Goal: Task Accomplishment & Management: Use online tool/utility

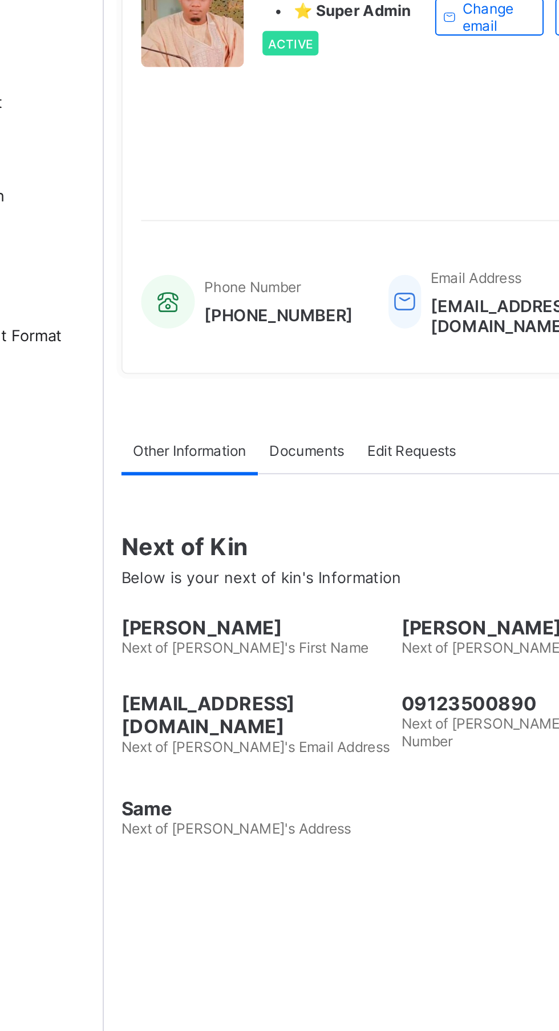
click at [306, 387] on div "Edit Requests" at bounding box center [287, 375] width 55 height 23
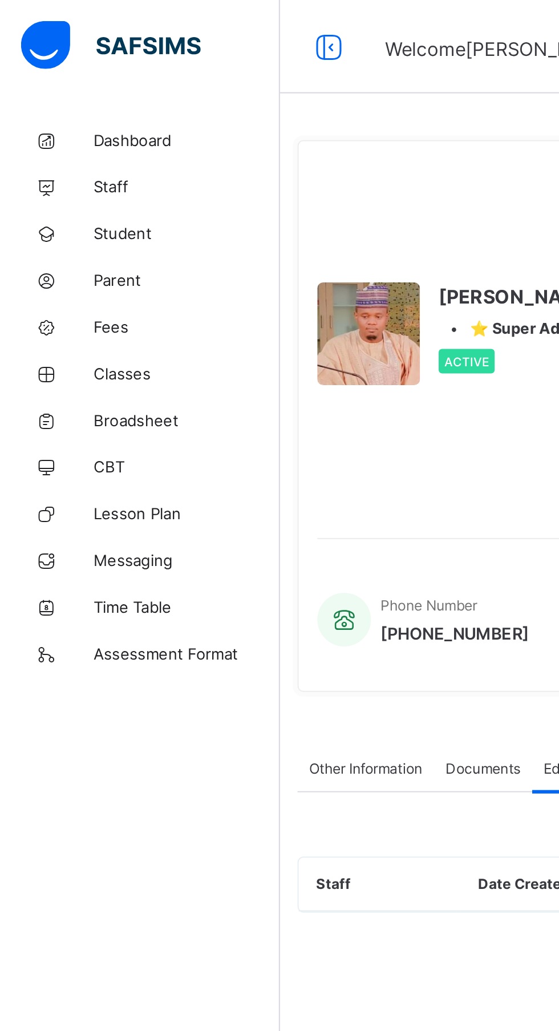
click at [71, 76] on link "Dashboard" at bounding box center [68, 68] width 137 height 23
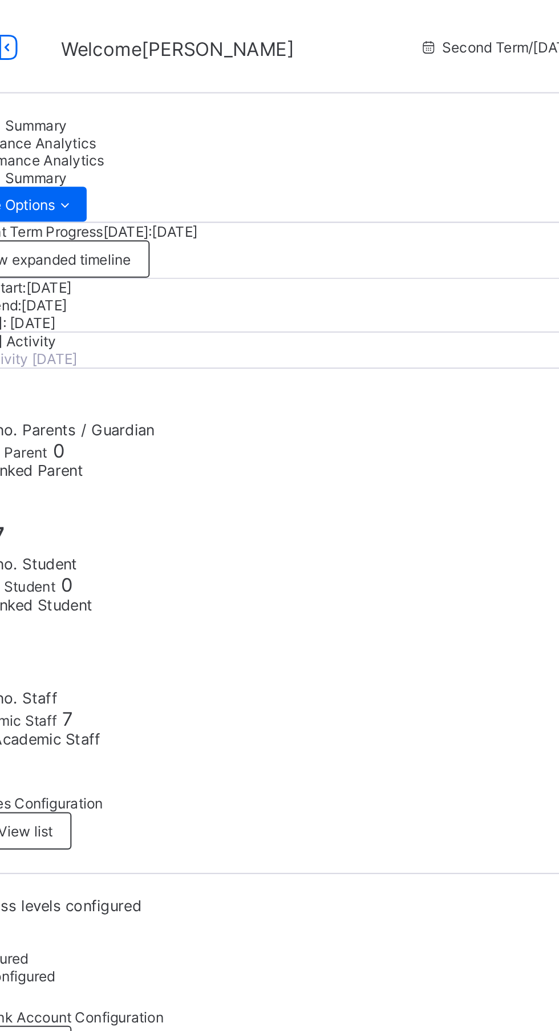
click at [209, 78] on span "Performance Analytics" at bounding box center [173, 78] width 72 height 9
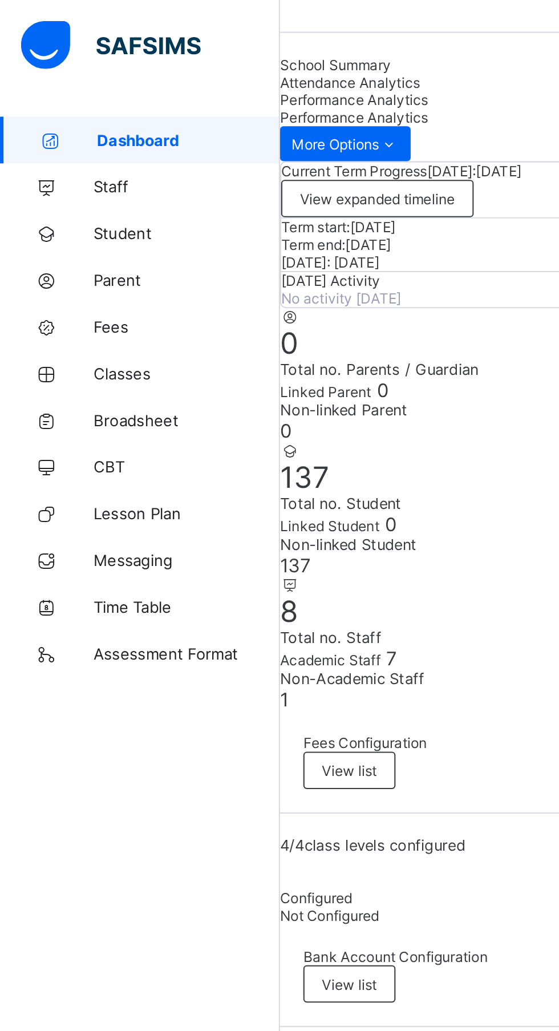
scroll to position [0, 0]
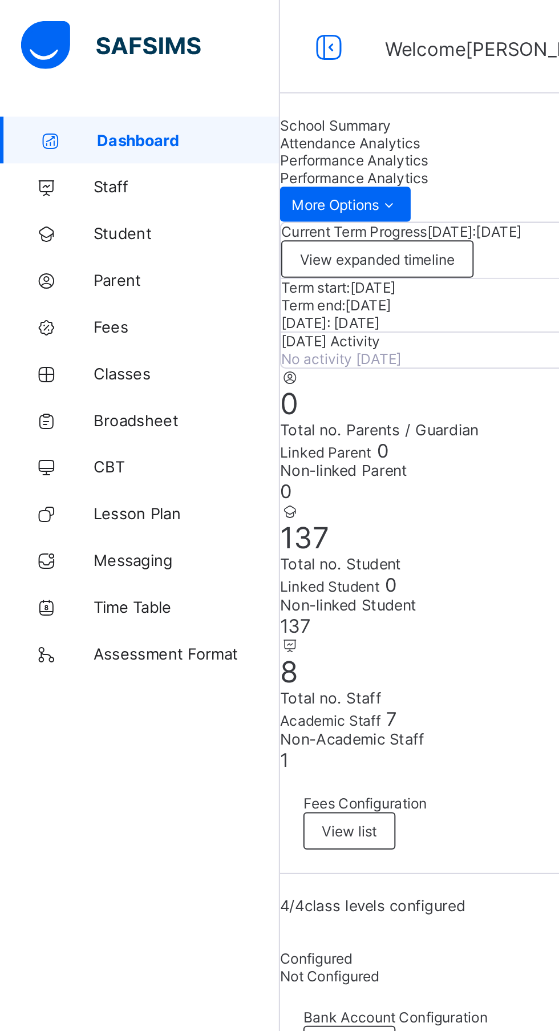
click at [179, 66] on span "School Summary" at bounding box center [164, 61] width 54 height 9
click at [228, 74] on div "Attendance Analytics" at bounding box center [348, 70] width 422 height 9
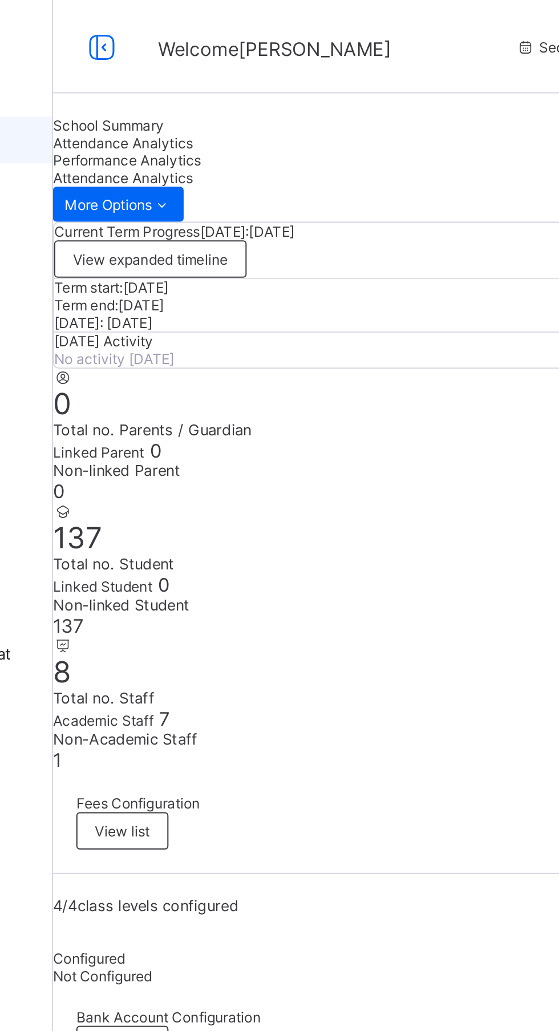
click at [209, 76] on span "Performance Analytics" at bounding box center [173, 78] width 72 height 9
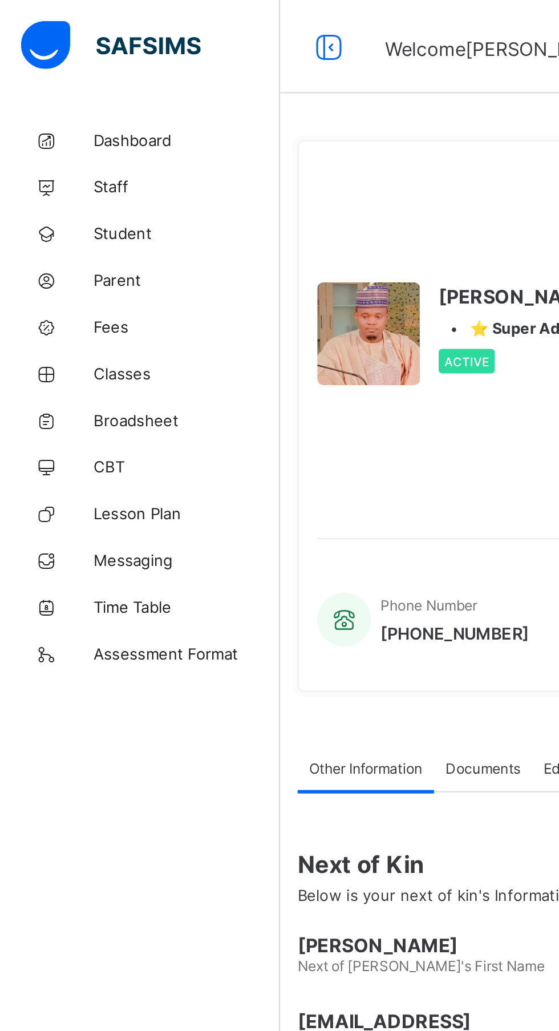
click at [58, 209] on span "Broadsheet" at bounding box center [91, 205] width 91 height 9
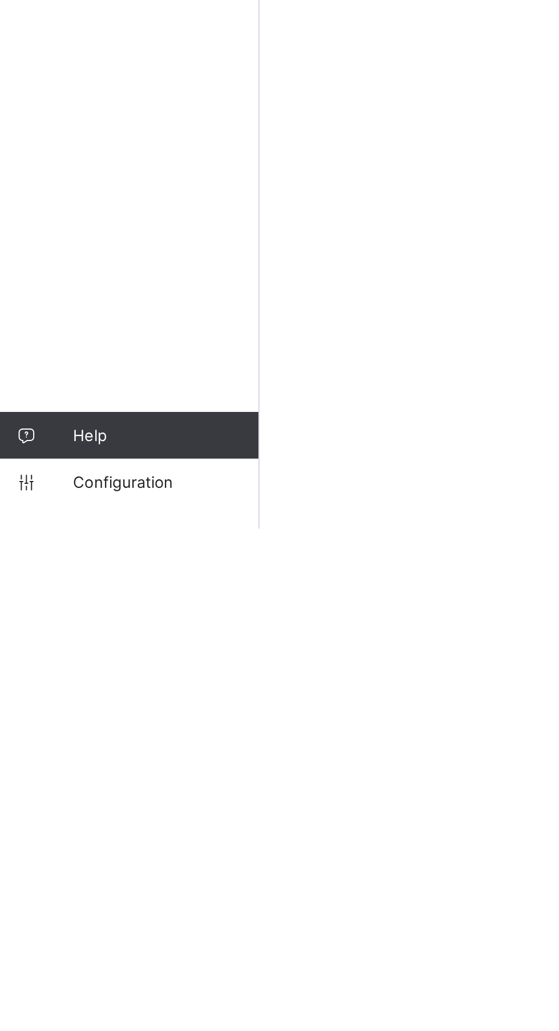
click at [70, 1020] on link "Configuration" at bounding box center [68, 1008] width 136 height 23
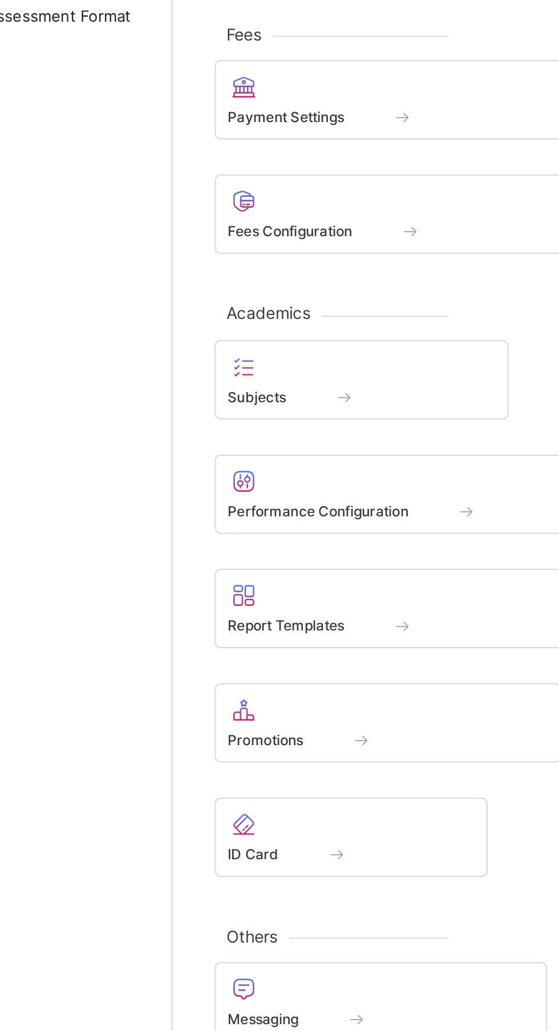
click at [234, 618] on div "Report Templates" at bounding box center [272, 618] width 217 height 10
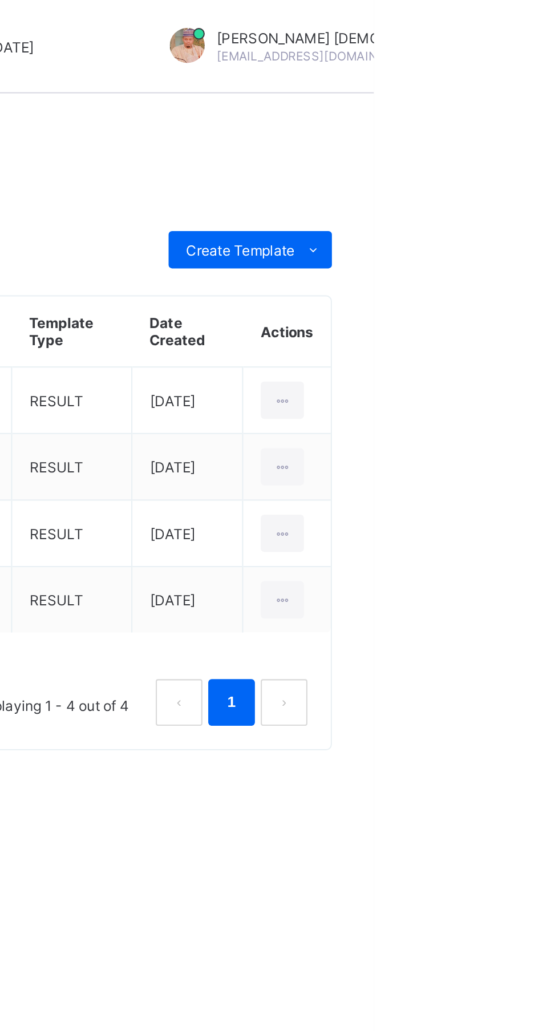
click at [523, 120] on span at bounding box center [529, 122] width 18 height 18
click at [0, 0] on li "Custom builder" at bounding box center [0, 0] width 0 height 0
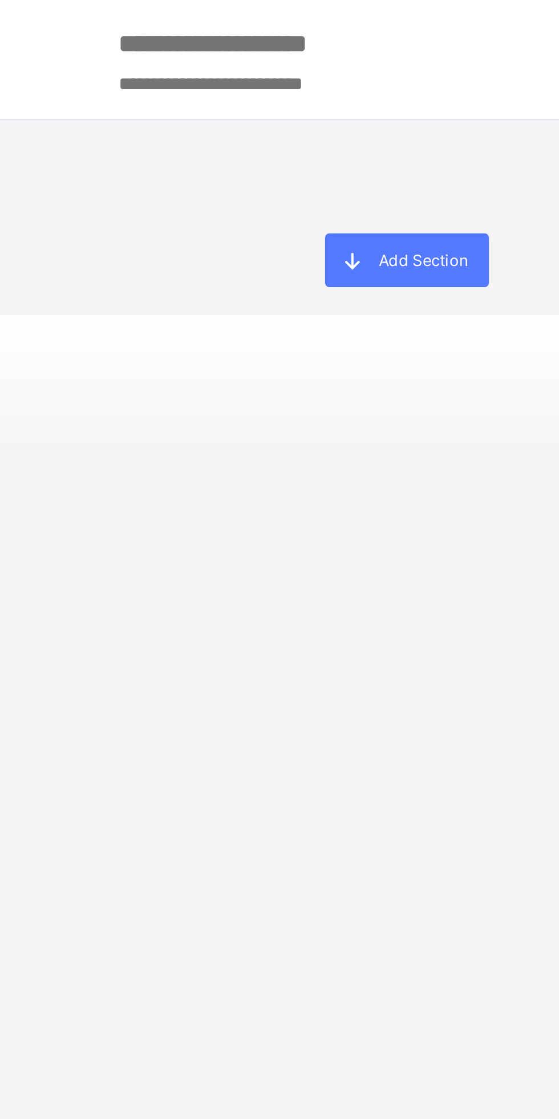
click at [201, 102] on span "Add Section" at bounding box center [215, 105] width 36 height 8
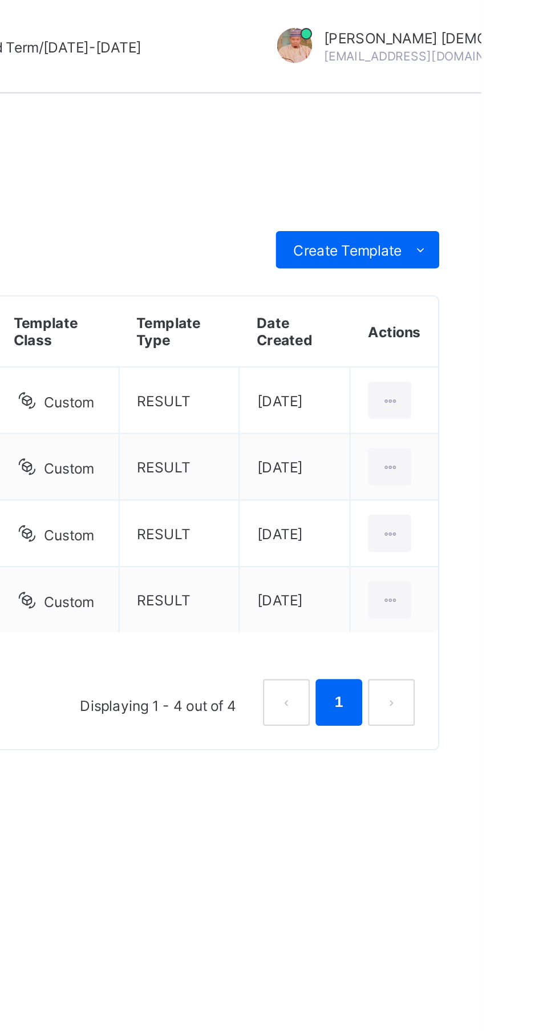
click at [518, 194] on icon at bounding box center [515, 196] width 10 height 9
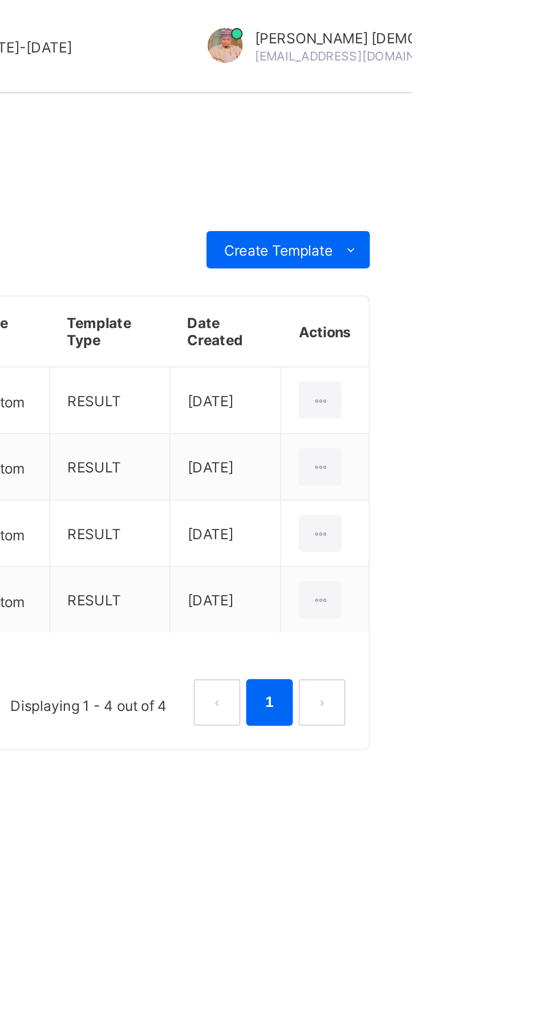
click at [524, 196] on div at bounding box center [514, 196] width 21 height 18
click at [0, 0] on div "Edit Template" at bounding box center [0, 0] width 0 height 0
click at [559, 338] on html "Report Template Second Term / 2024-2025 Abubakar Abdulkadir Muhammad abubakarab…" at bounding box center [279, 515] width 559 height 1031
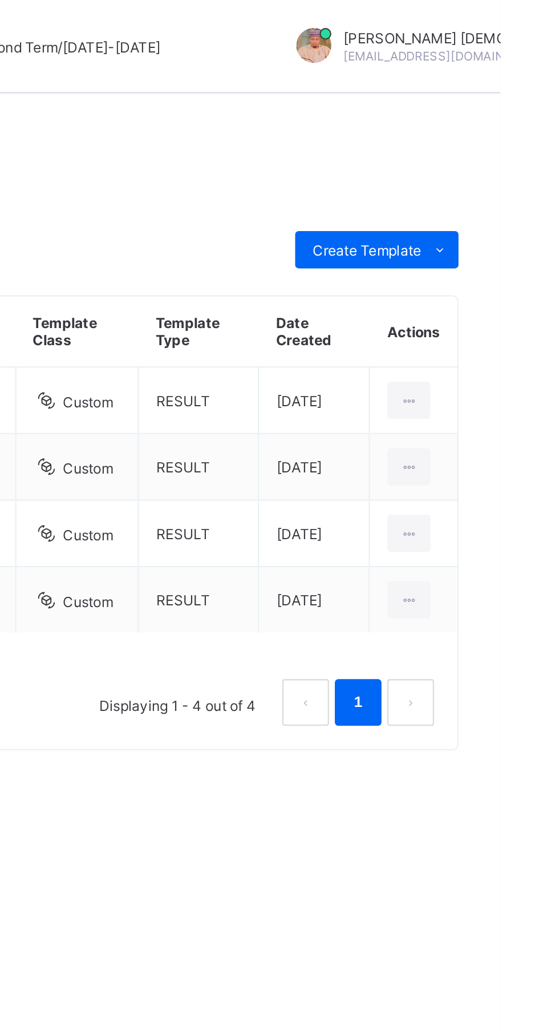
click at [521, 227] on div at bounding box center [514, 228] width 21 height 18
click at [0, 0] on div "Edit Template" at bounding box center [0, 0] width 0 height 0
click at [475, 414] on div "Configurations / Report Template Create Template Custom builder Upload aspose t…" at bounding box center [348, 515] width 422 height 1031
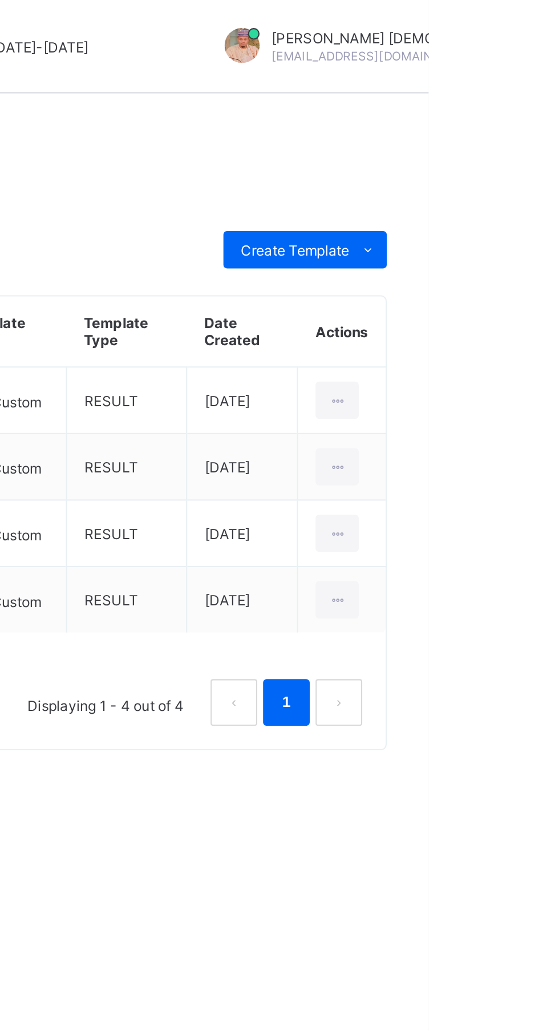
click at [524, 260] on div at bounding box center [514, 261] width 21 height 18
click at [0, 0] on div "Edit Template" at bounding box center [0, 0] width 0 height 0
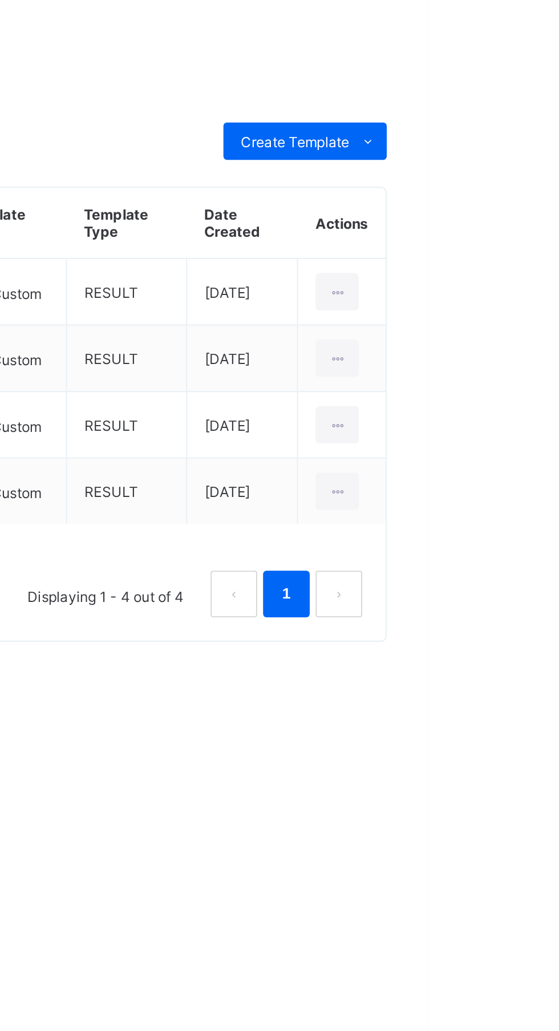
click at [529, 411] on div "Configurations / Report Template Create Template Custom builder Upload aspose t…" at bounding box center [348, 515] width 422 height 1031
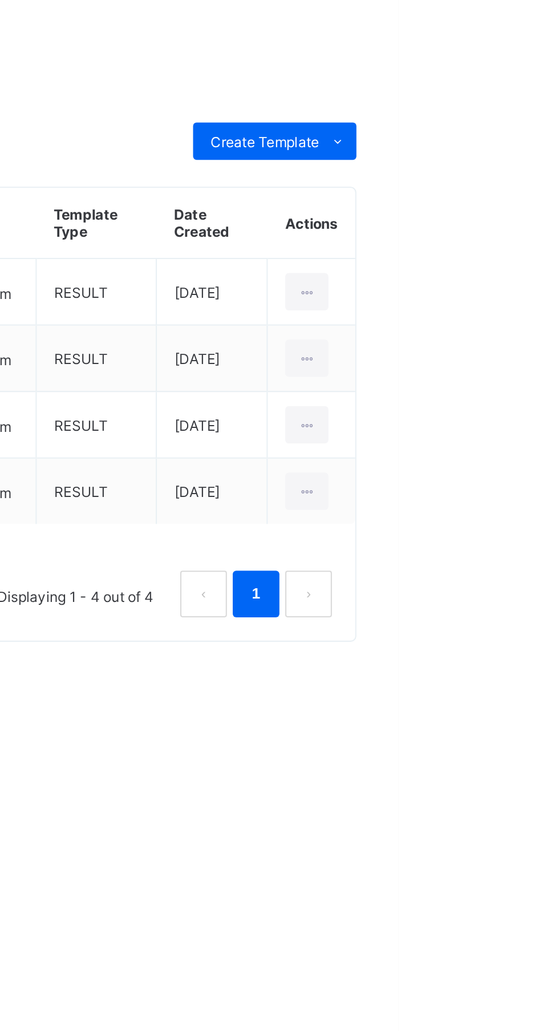
click at [522, 290] on div at bounding box center [514, 293] width 21 height 18
click at [0, 0] on div "Edit Template" at bounding box center [0, 0] width 0 height 0
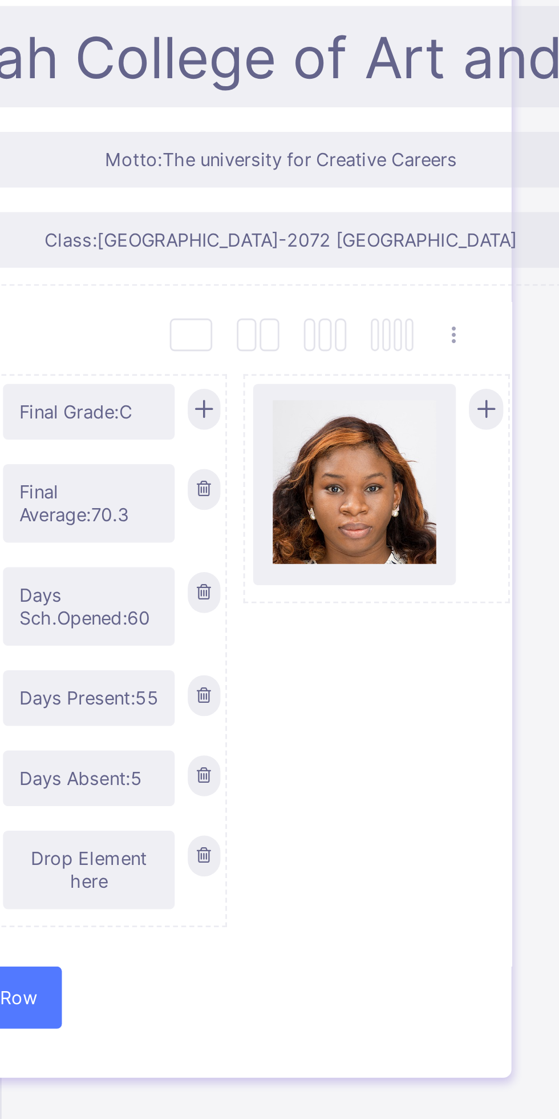
scroll to position [104, 215]
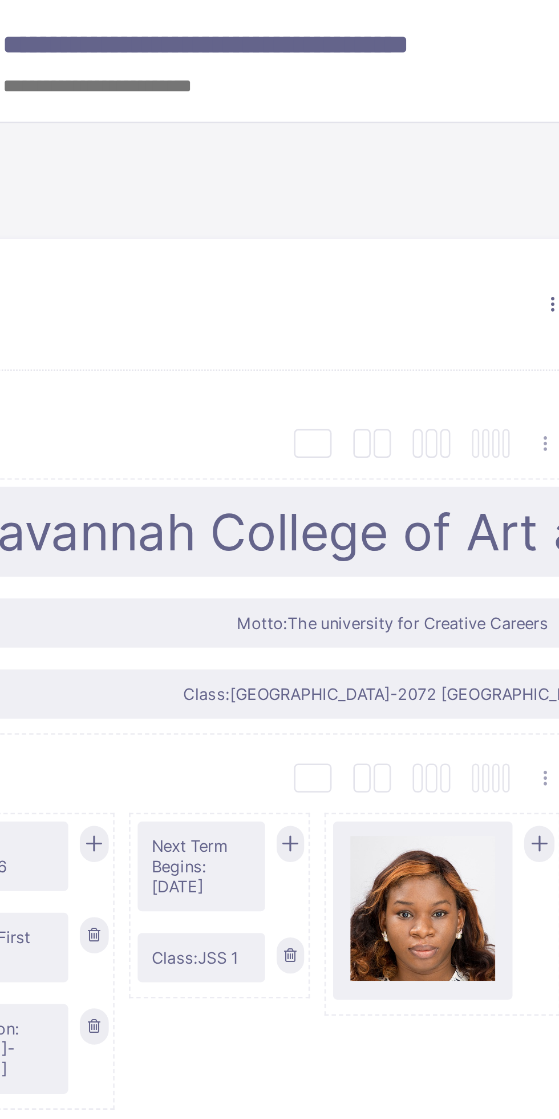
scroll to position [0, 92]
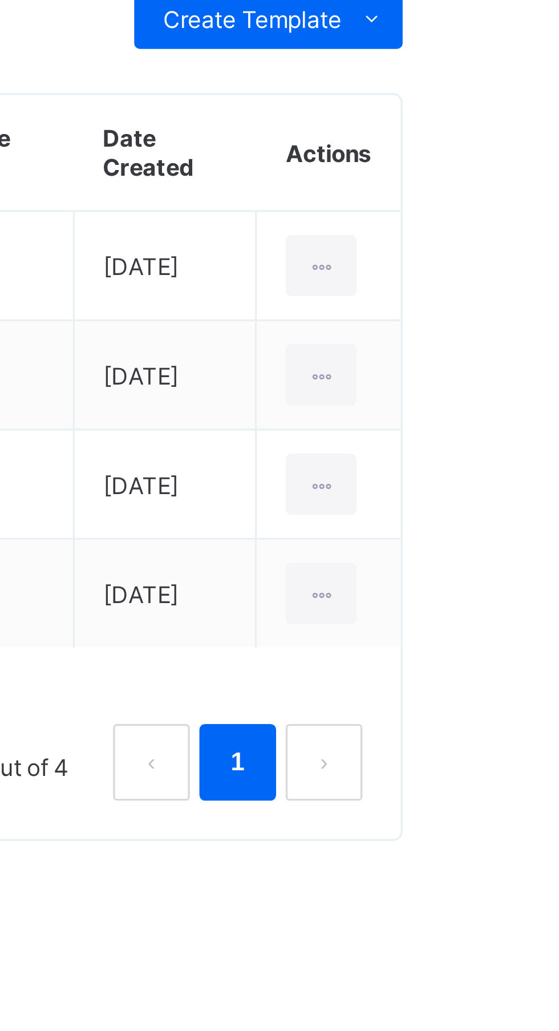
click at [522, 197] on div at bounding box center [514, 196] width 21 height 18
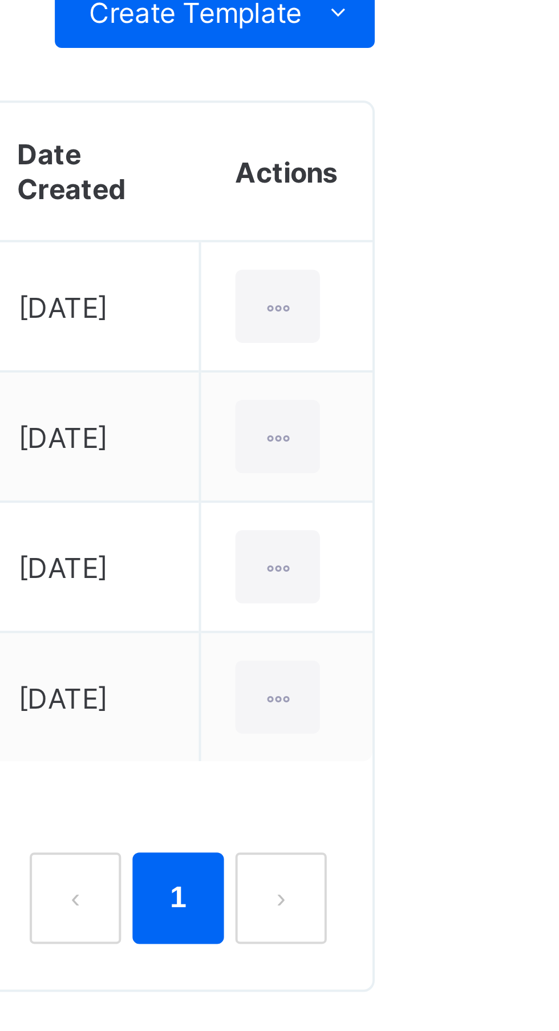
click at [0, 0] on div "Edit Template" at bounding box center [0, 0] width 0 height 0
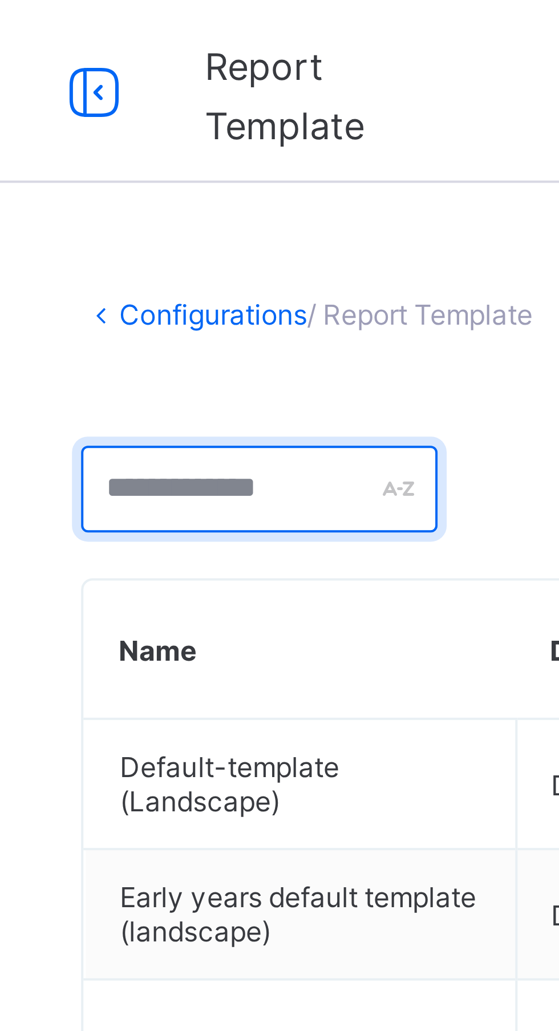
click at [227, 118] on input "text" at bounding box center [202, 122] width 89 height 22
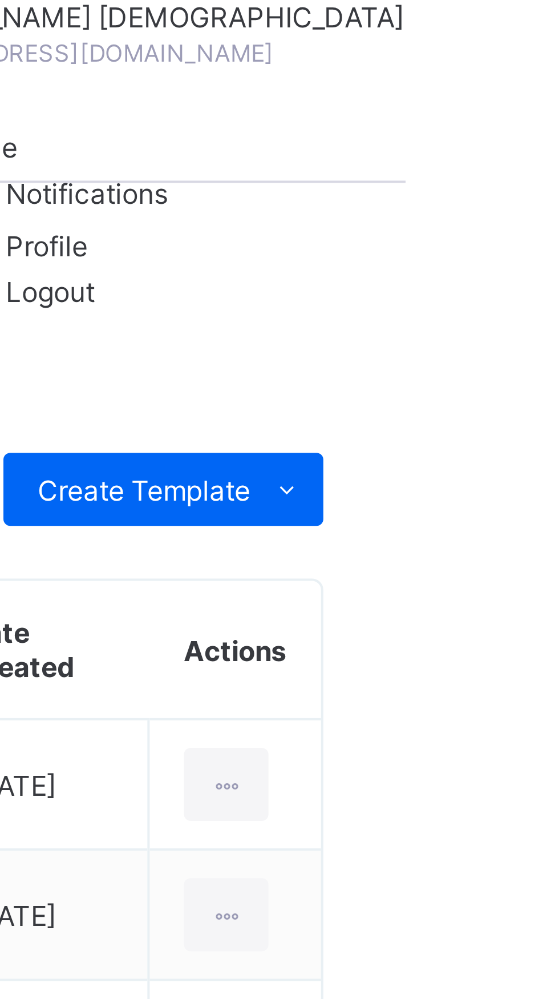
click at [462, 41] on span "offline" at bounding box center [452, 37] width 20 height 9
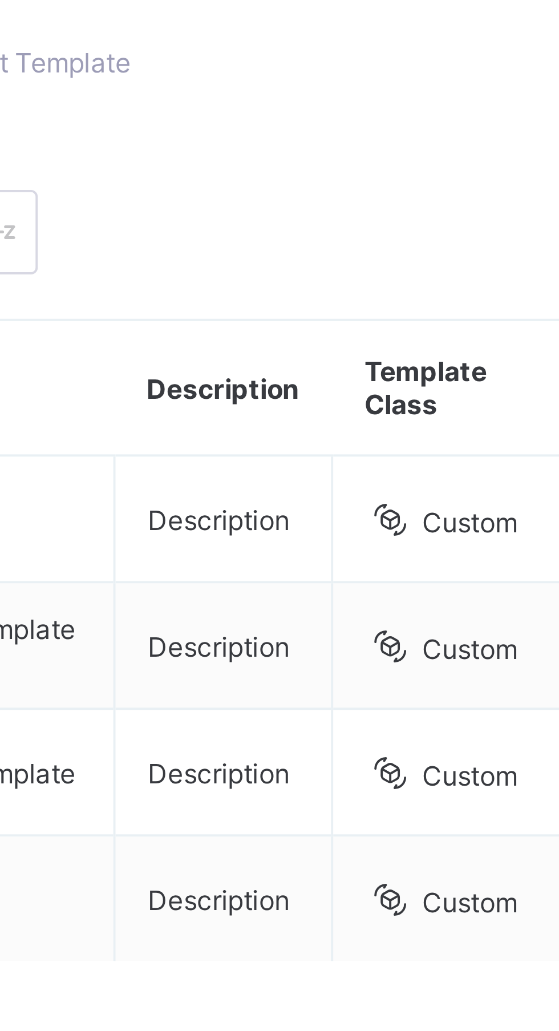
click at [352, 291] on td "Custom" at bounding box center [352, 293] width 60 height 33
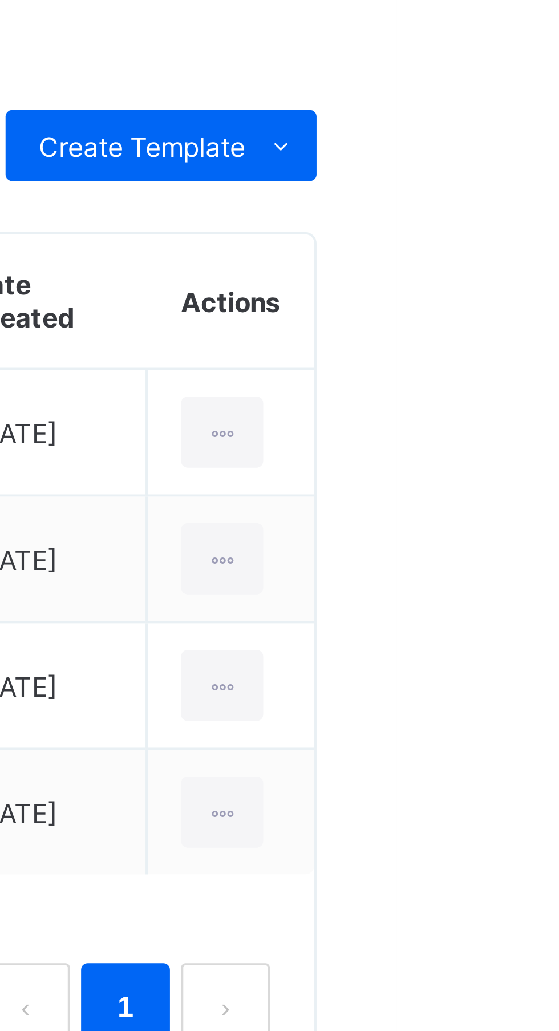
click at [515, 188] on div at bounding box center [514, 196] width 21 height 18
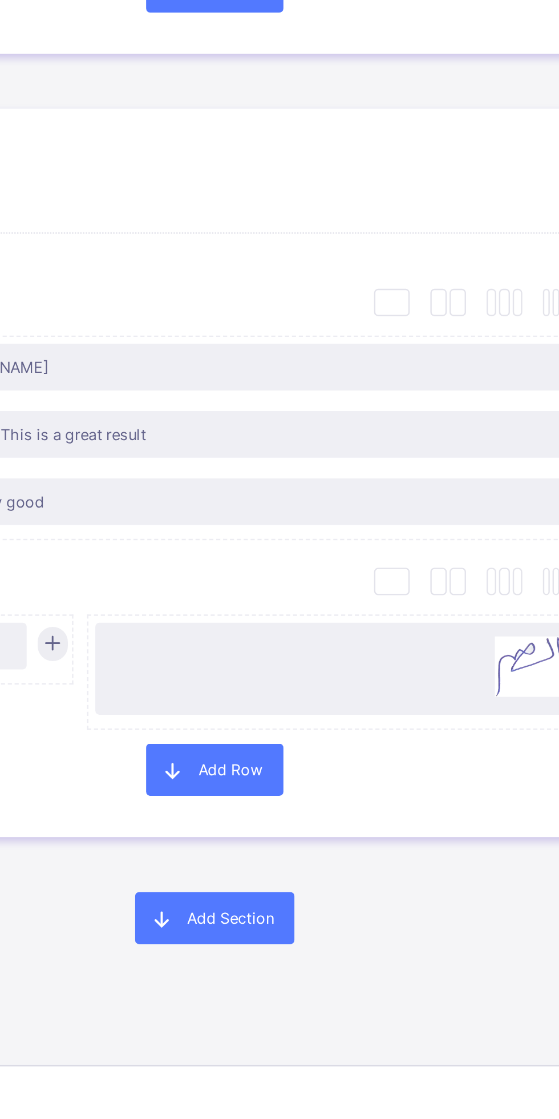
scroll to position [516, 0]
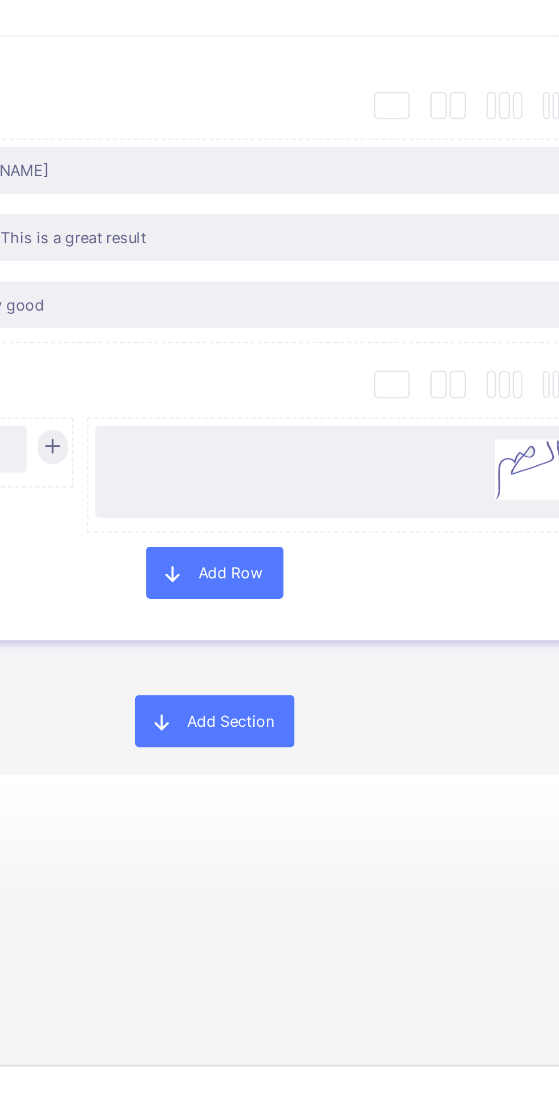
click at [204, 959] on div "Add Section" at bounding box center [208, 953] width 66 height 22
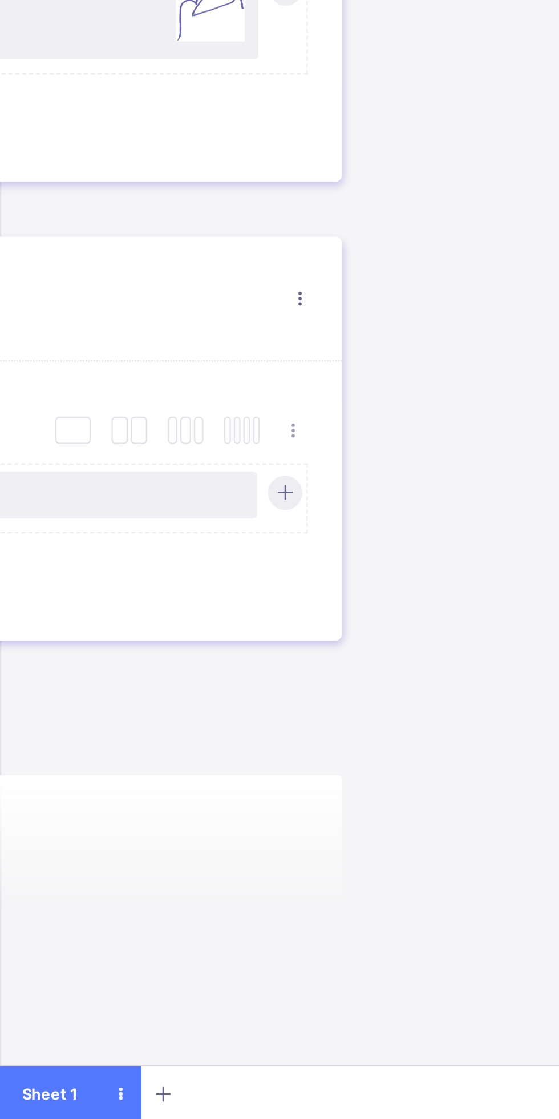
scroll to position [707, 252]
click at [124, 857] on div at bounding box center [118, 858] width 14 height 14
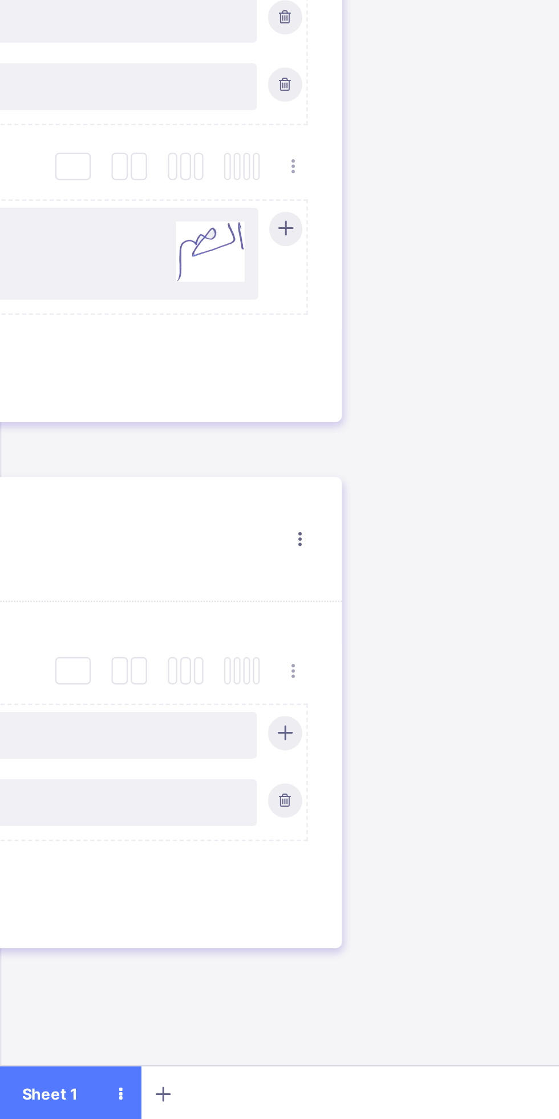
scroll to position [604, 252]
click at [126, 880] on icon at bounding box center [125, 877] width 8 height 9
click at [0, 0] on div "Delete Section" at bounding box center [0, 0] width 0 height 0
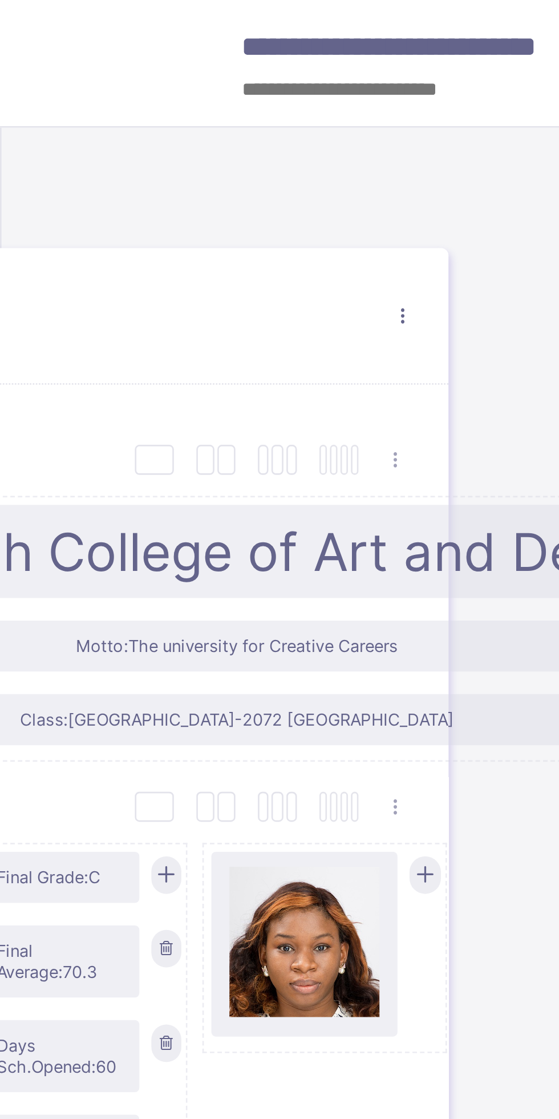
scroll to position [0, 225]
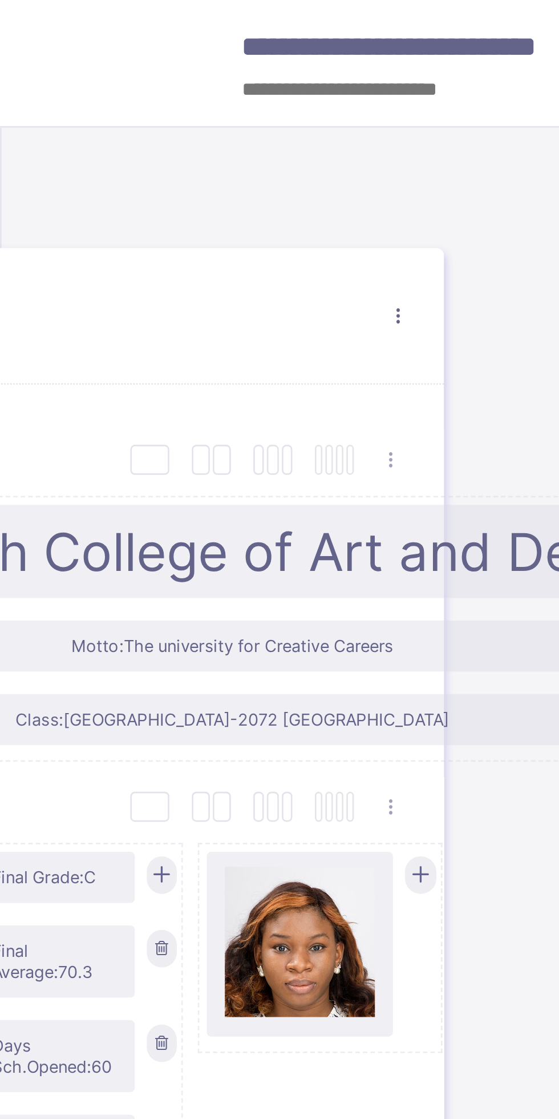
click at [0, 0] on ul "Section Properties Duplicate Section Delete Section" at bounding box center [0, 0] width 0 height 0
click at [0, 0] on div "Section Properties" at bounding box center [0, 0] width 0 height 0
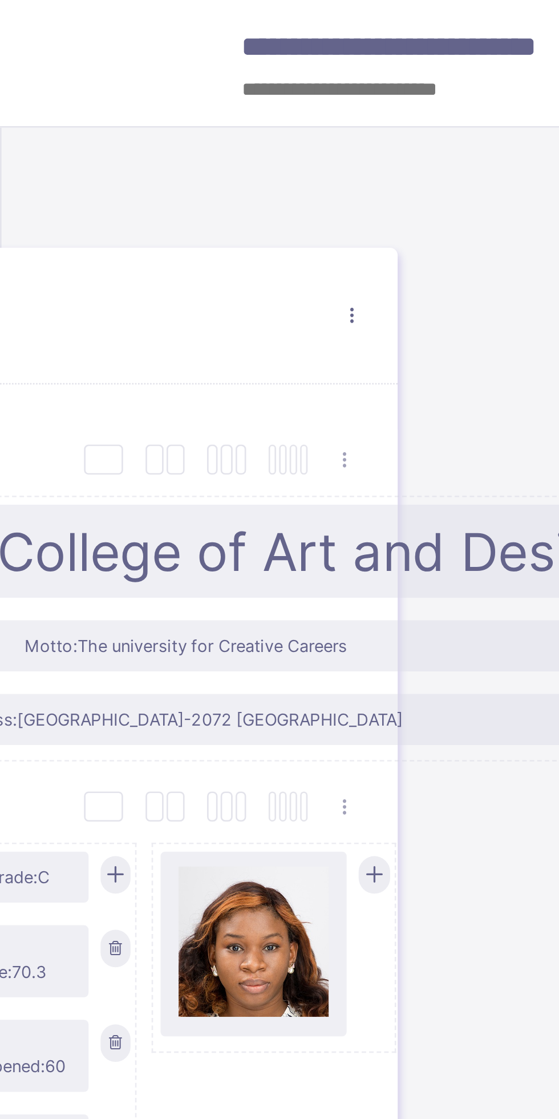
scroll to position [0, 278]
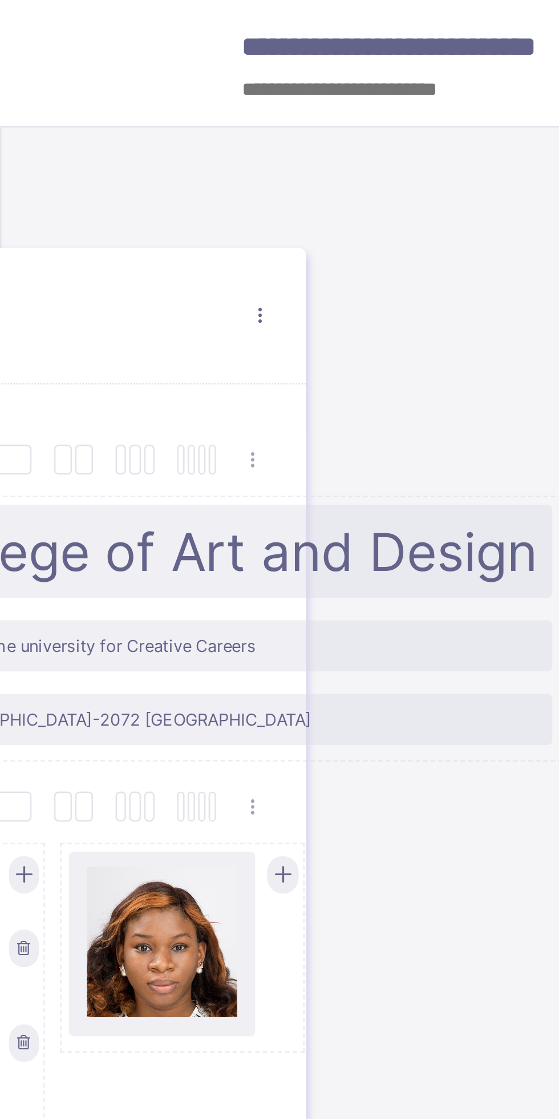
click at [171, 142] on div "# Section 1 Section Properties Duplicate Section Delete Section Select Column L…" at bounding box center [208, 552] width 417 height 1007
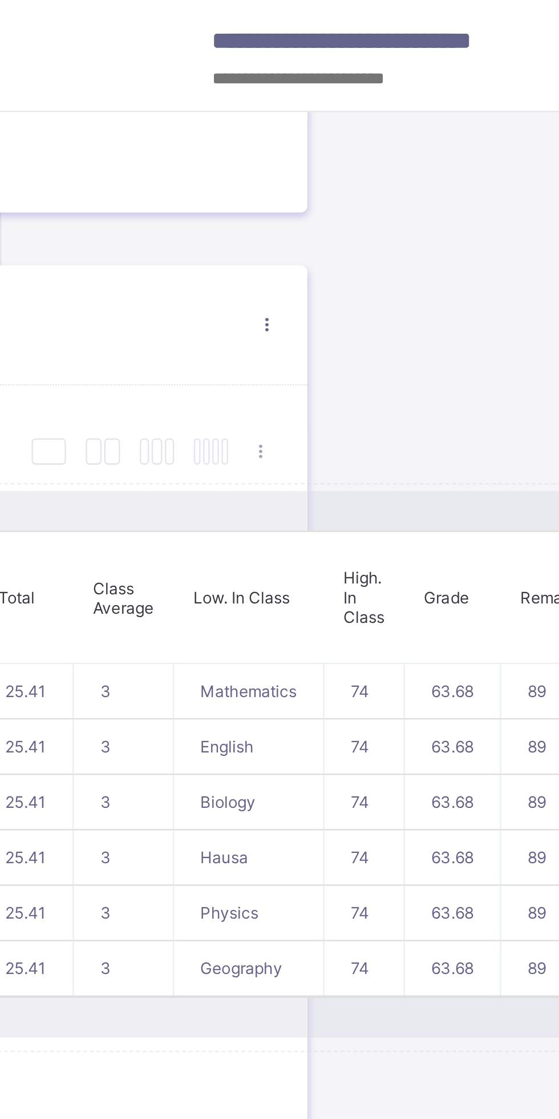
scroll to position [474, 278]
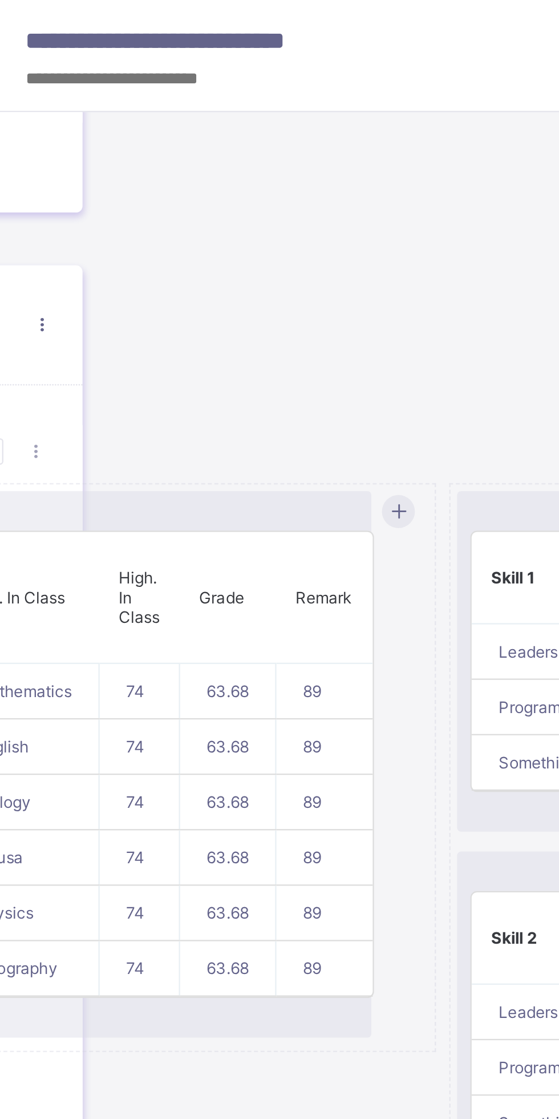
click at [232, 383] on td "89" at bounding box center [221, 371] width 42 height 24
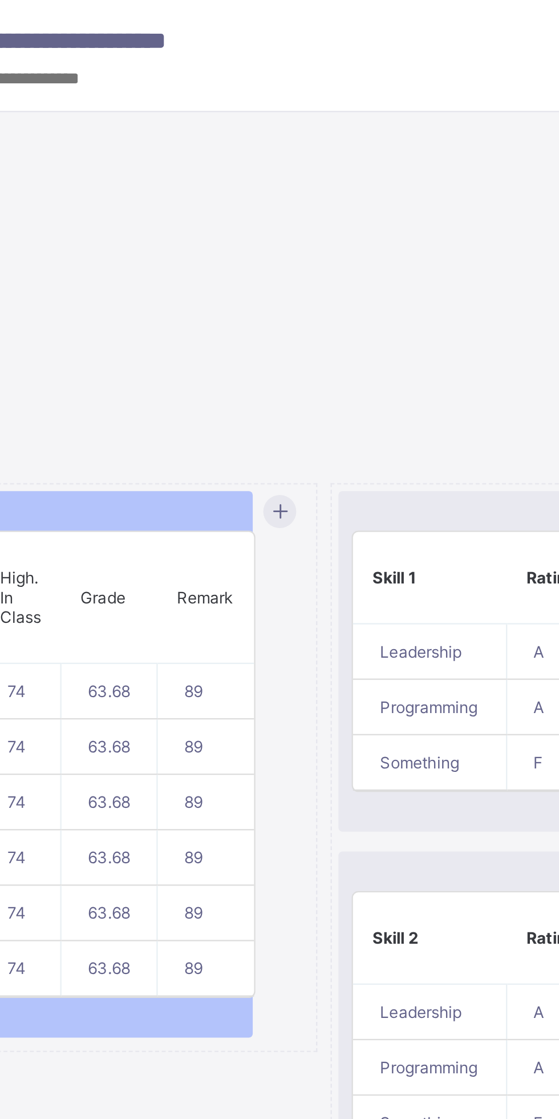
click at [257, 228] on div at bounding box center [253, 221] width 14 height 14
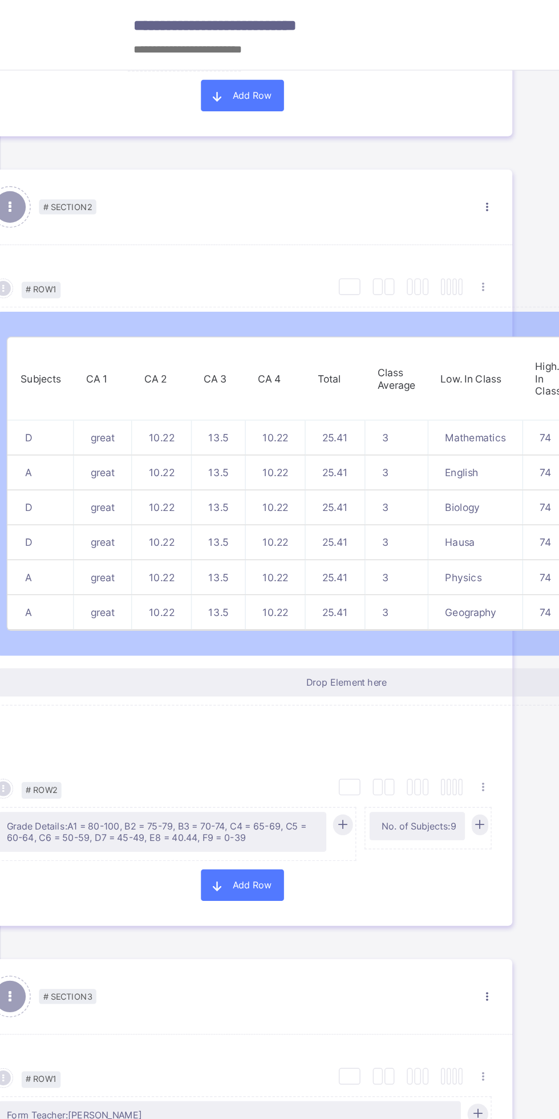
scroll to position [516, 42]
